Goal: Task Accomplishment & Management: Use online tool/utility

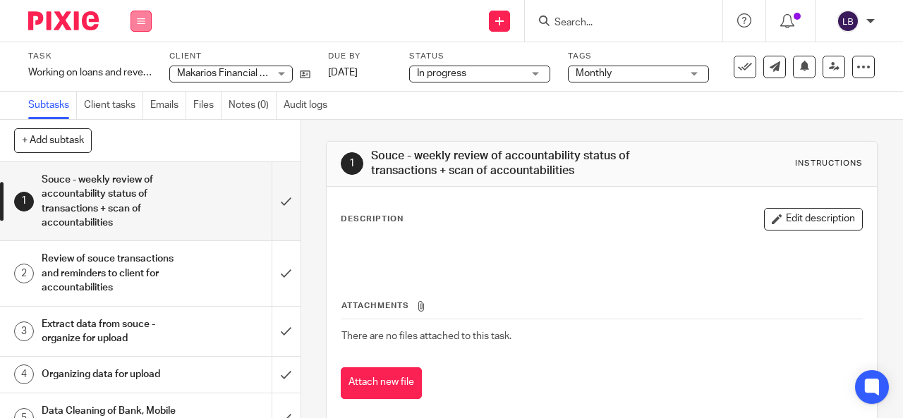
click at [142, 13] on button at bounding box center [140, 21] width 21 height 21
click at [138, 68] on link "Work" at bounding box center [134, 66] width 25 height 10
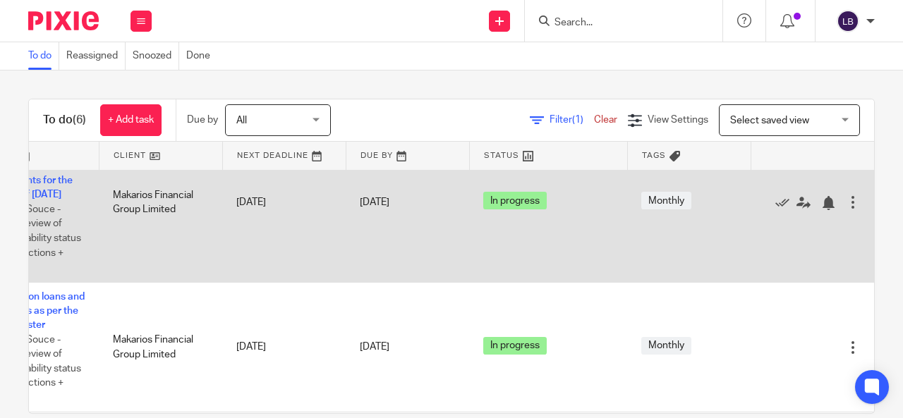
scroll to position [381, 125]
click at [775, 207] on icon at bounding box center [782, 202] width 14 height 14
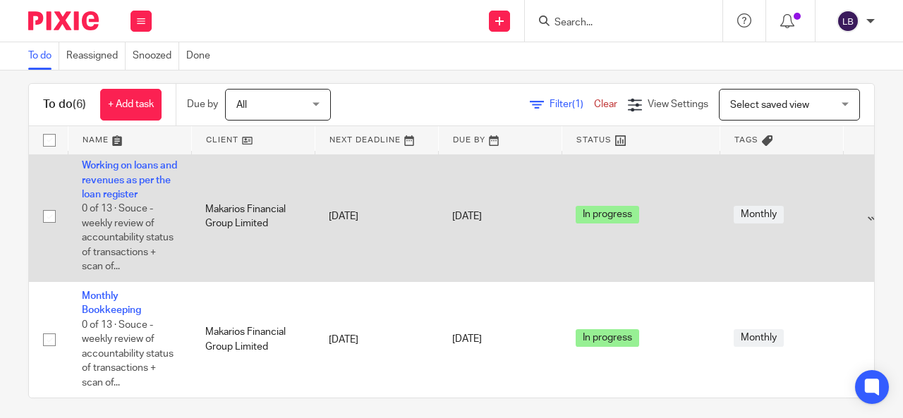
scroll to position [24, 0]
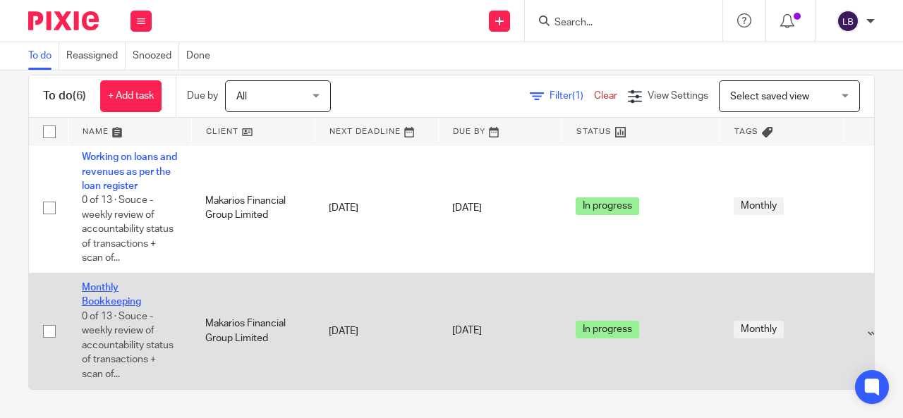
click at [93, 283] on link "Monthly Bookkeeping" at bounding box center [111, 295] width 59 height 24
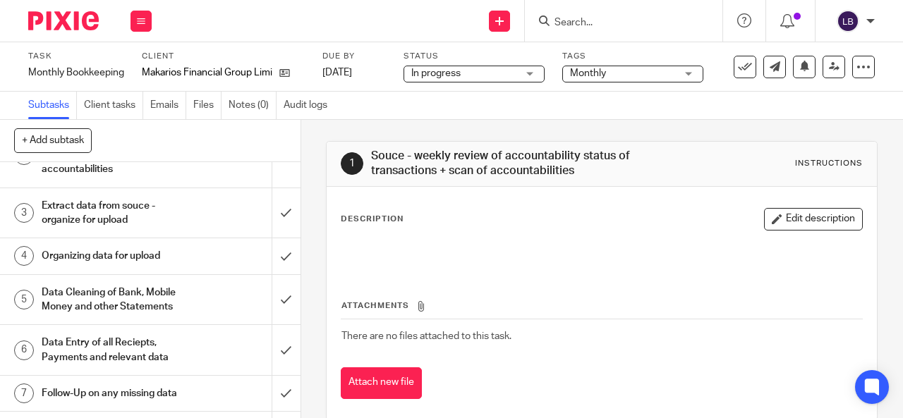
scroll to position [141, 0]
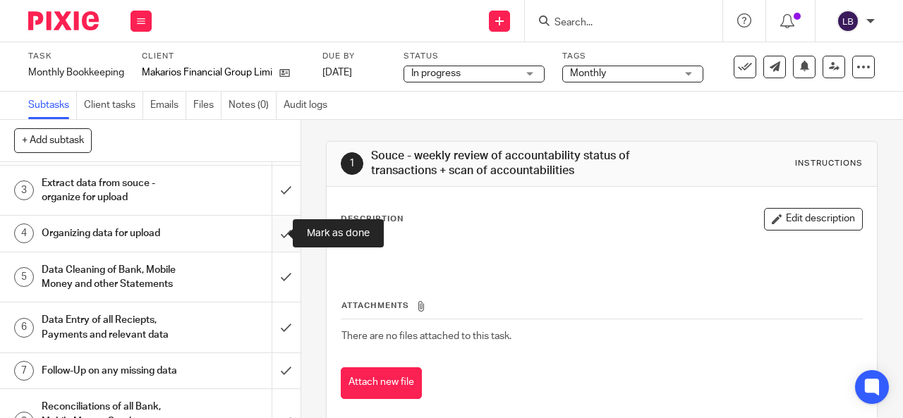
click at [264, 221] on input "submit" at bounding box center [150, 233] width 300 height 35
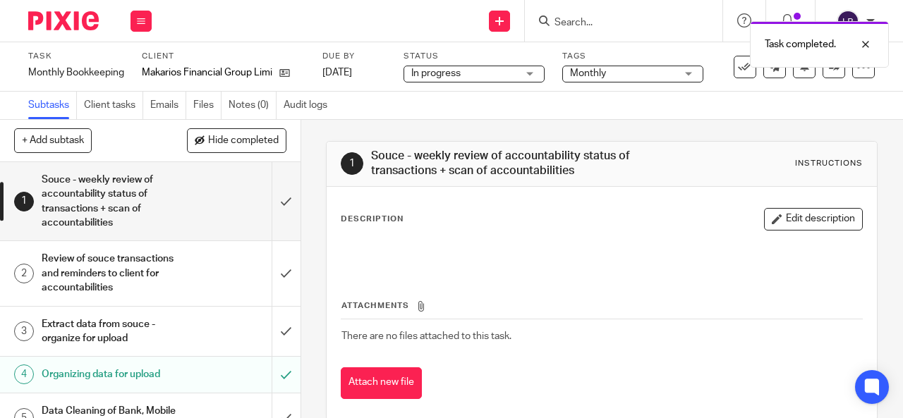
click at [189, 345] on div "Extract data from souce - organize for upload" at bounding box center [150, 332] width 216 height 36
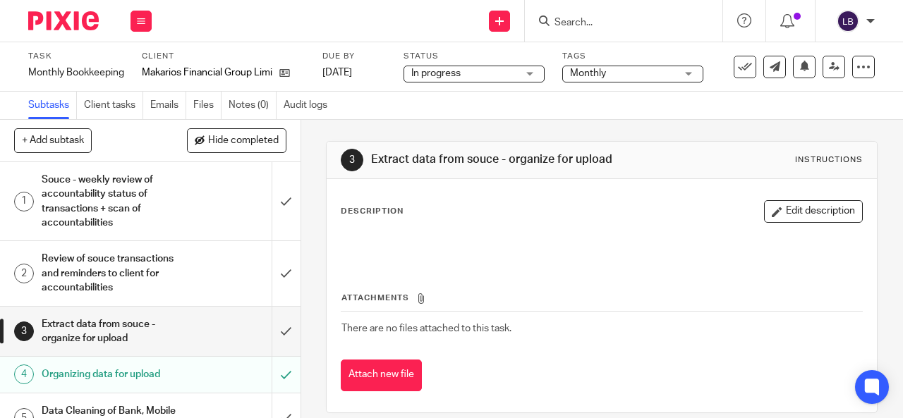
click at [135, 278] on h1 "Review of souce transactions and reminders to client for accountabilities" at bounding box center [114, 273] width 144 height 50
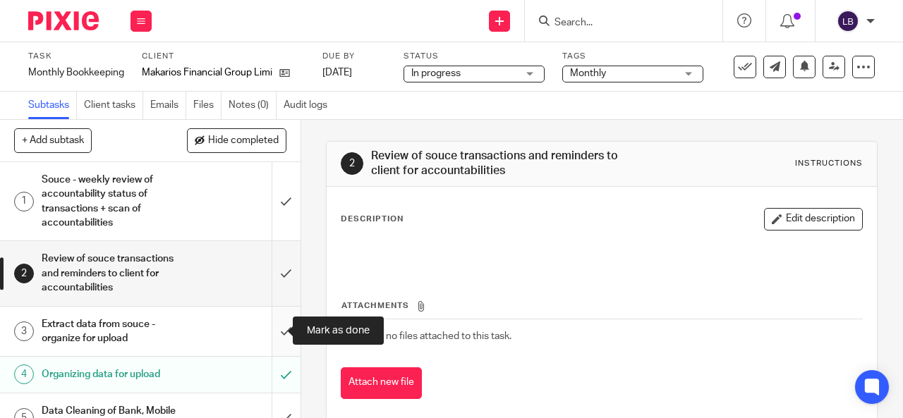
click at [275, 335] on input "submit" at bounding box center [150, 332] width 300 height 50
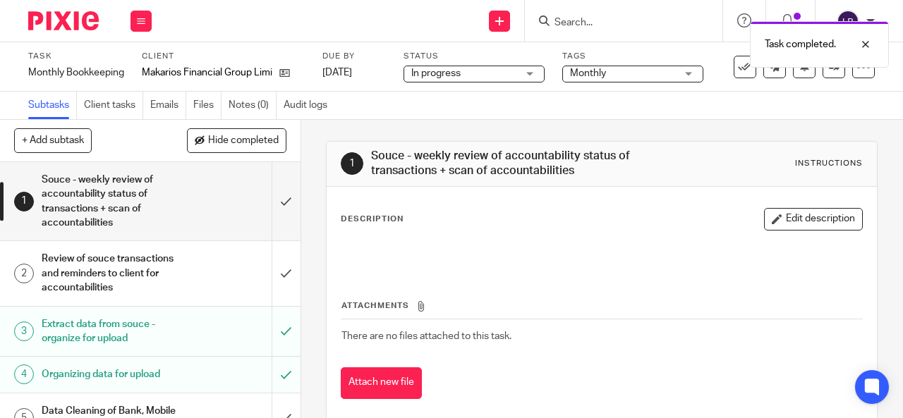
click at [279, 274] on input "submit" at bounding box center [150, 273] width 300 height 64
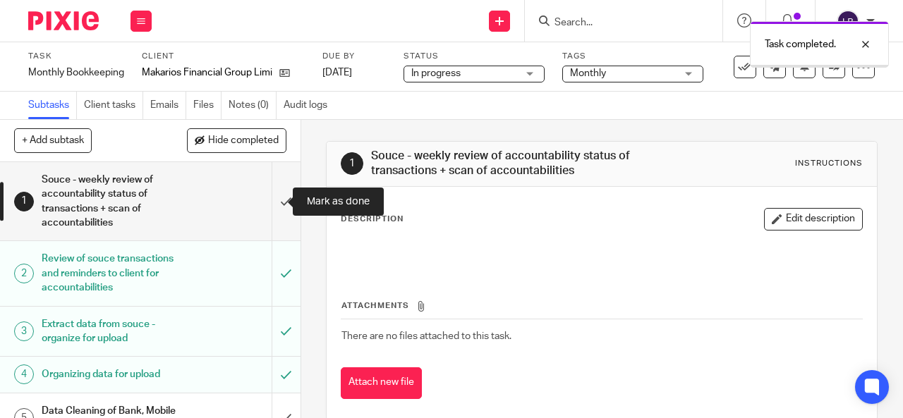
click at [280, 209] on input "submit" at bounding box center [150, 201] width 300 height 78
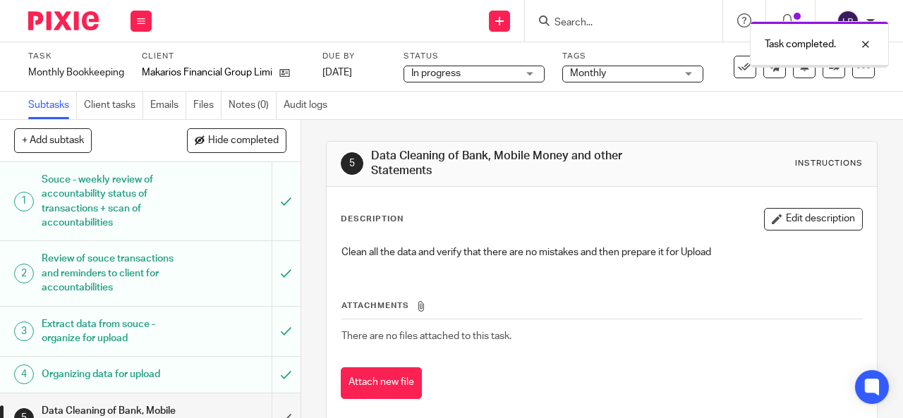
scroll to position [212, 0]
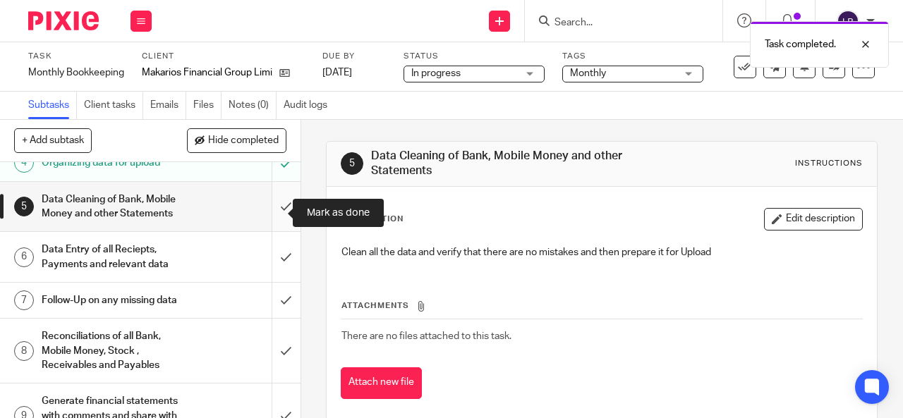
click at [272, 208] on input "submit" at bounding box center [150, 207] width 300 height 50
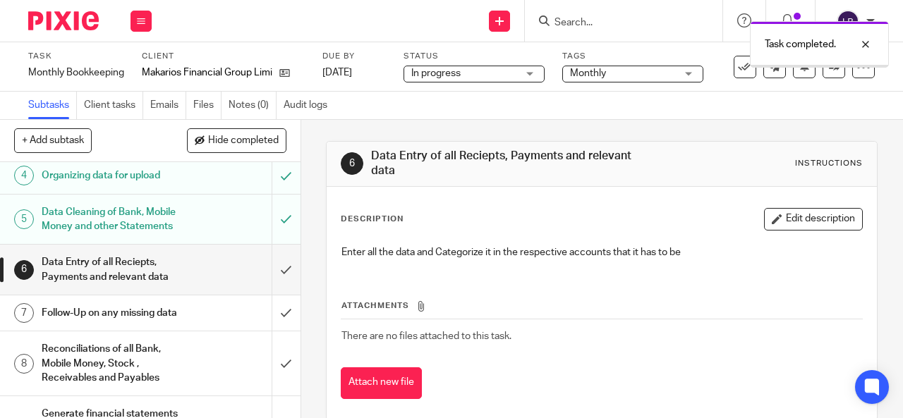
scroll to position [212, 0]
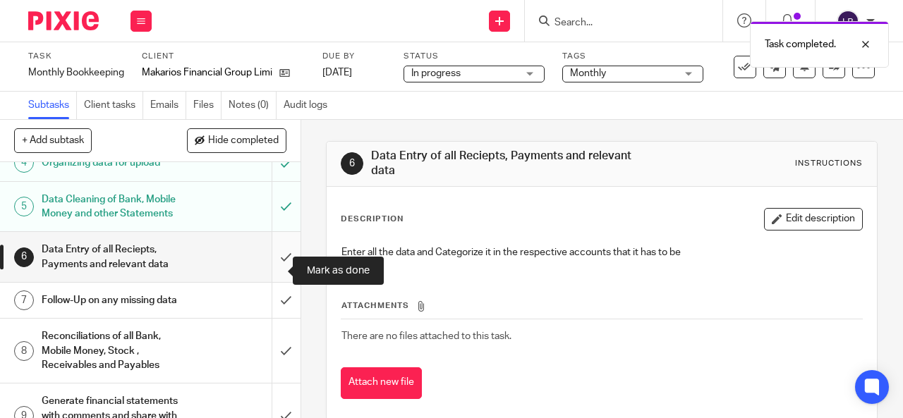
click at [269, 276] on input "submit" at bounding box center [150, 257] width 300 height 50
